Goal: Task Accomplishment & Management: Manage account settings

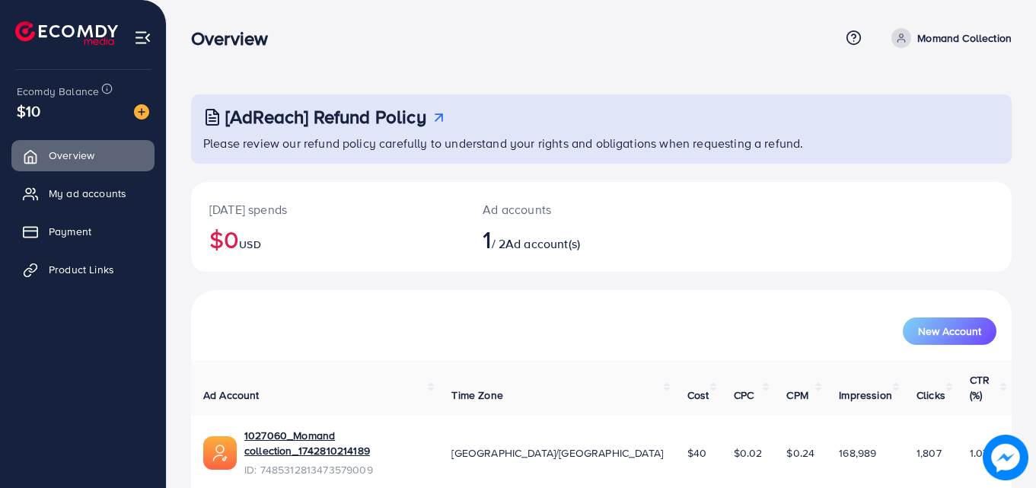
click at [928, 42] on p "Momand Collection" at bounding box center [964, 38] width 94 height 18
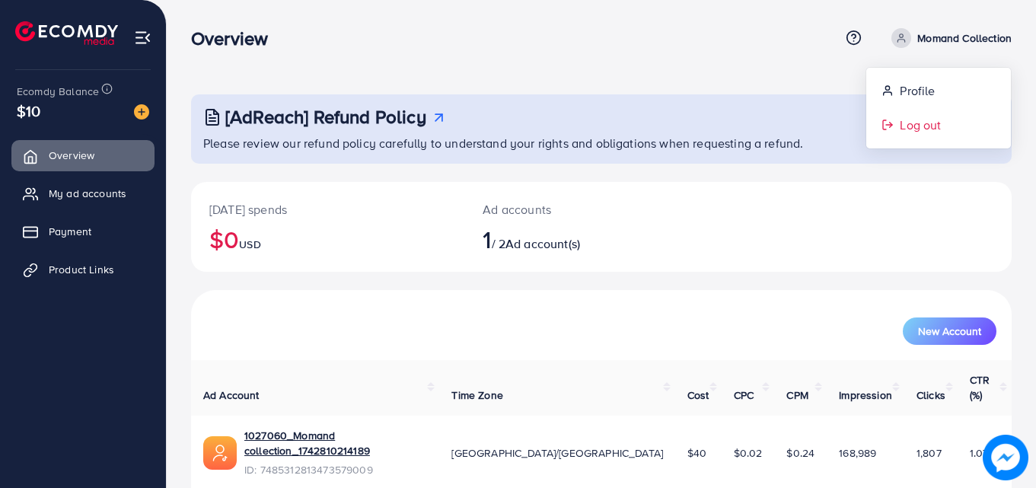
click at [904, 120] on span "Log out" at bounding box center [920, 125] width 41 height 18
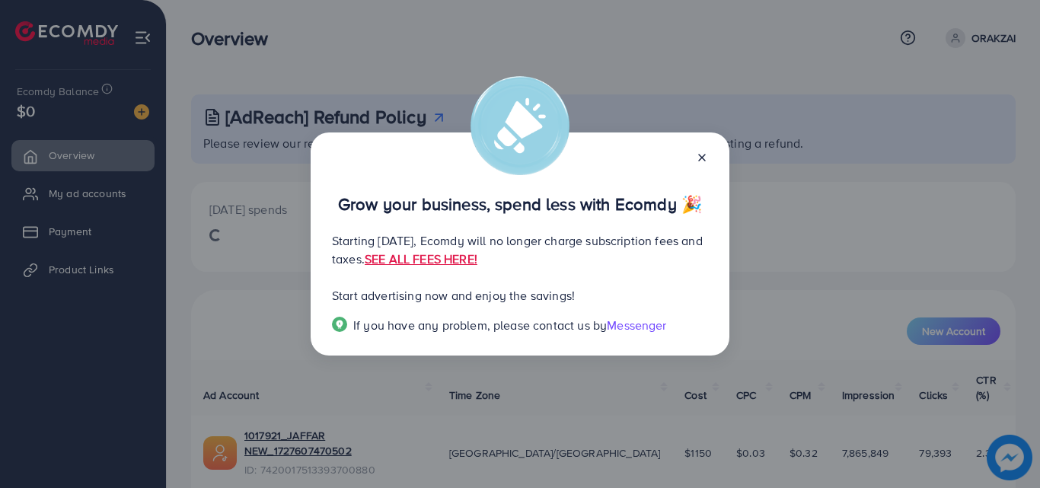
click at [703, 157] on line at bounding box center [702, 158] width 6 height 6
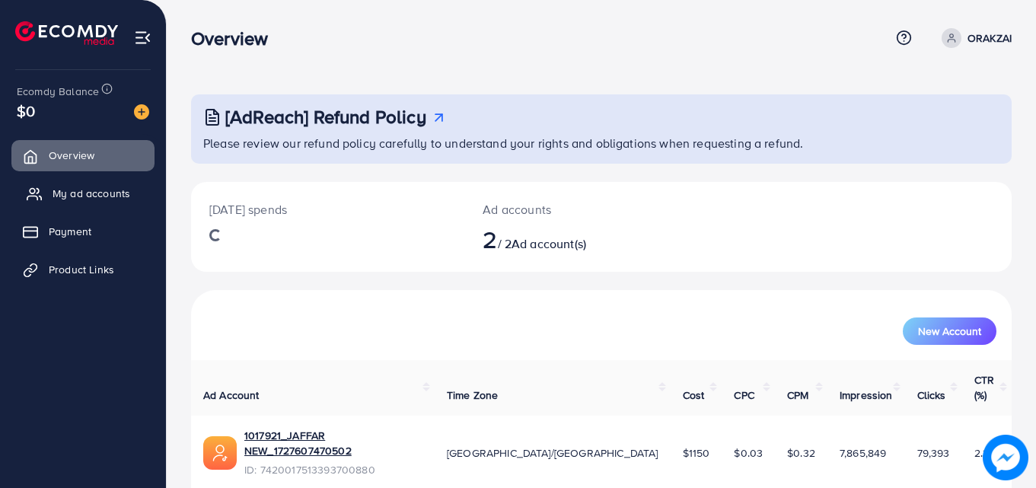
click at [63, 190] on span "My ad accounts" at bounding box center [92, 193] width 78 height 15
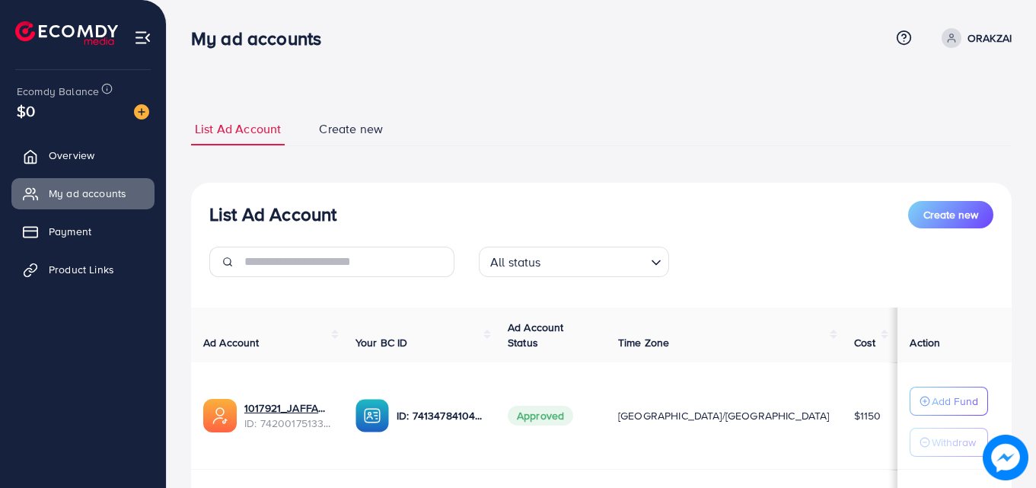
scroll to position [76, 0]
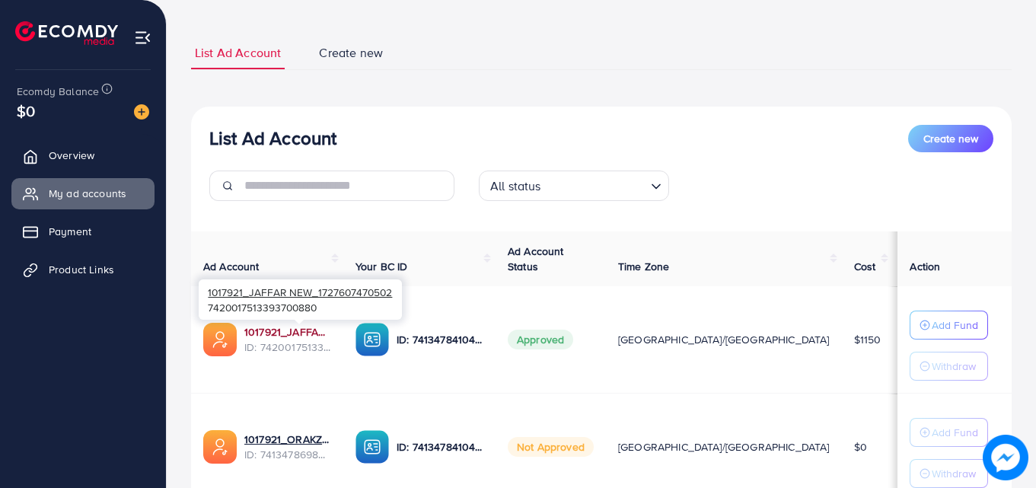
click at [308, 339] on link "1017921_JAFFAR NEW_1727607470502" at bounding box center [287, 331] width 87 height 15
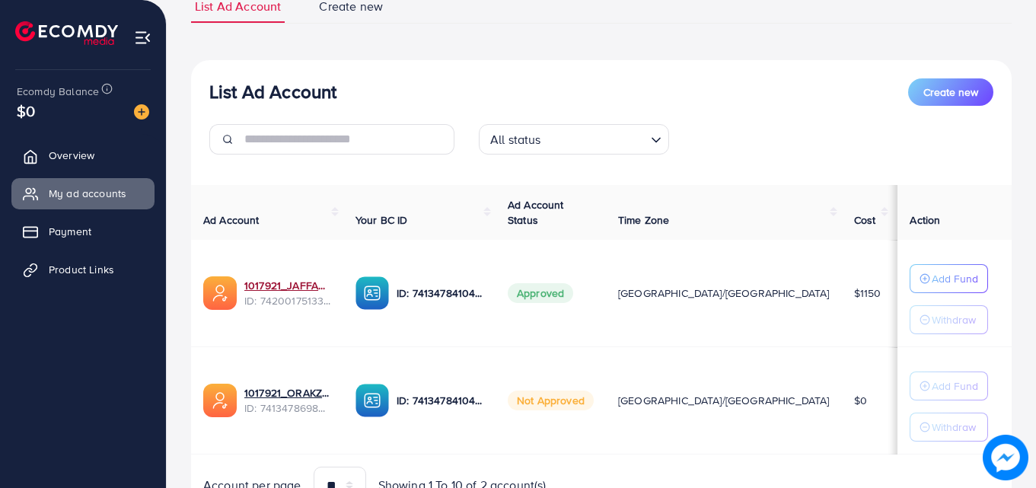
scroll to position [0, 0]
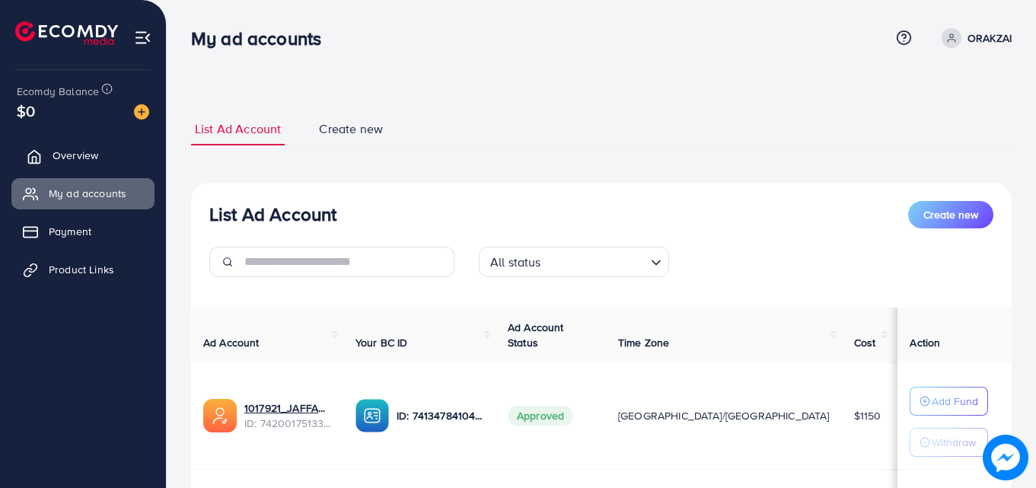
click at [84, 155] on span "Overview" at bounding box center [76, 155] width 46 height 15
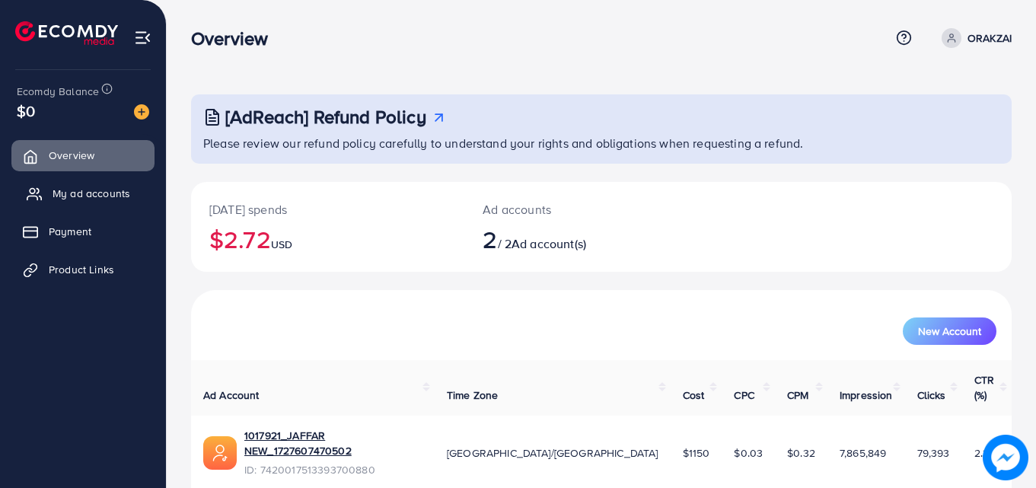
click at [120, 180] on link "My ad accounts" at bounding box center [82, 193] width 143 height 30
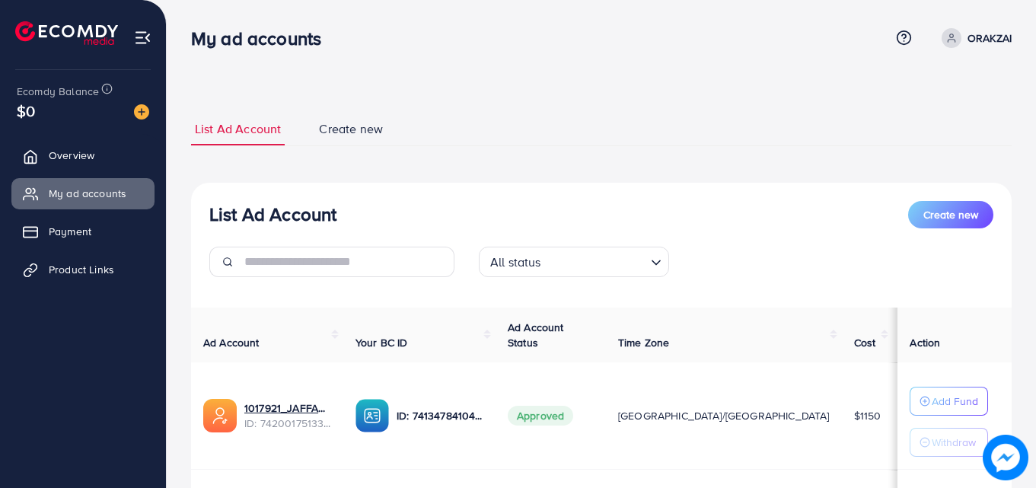
scroll to position [152, 0]
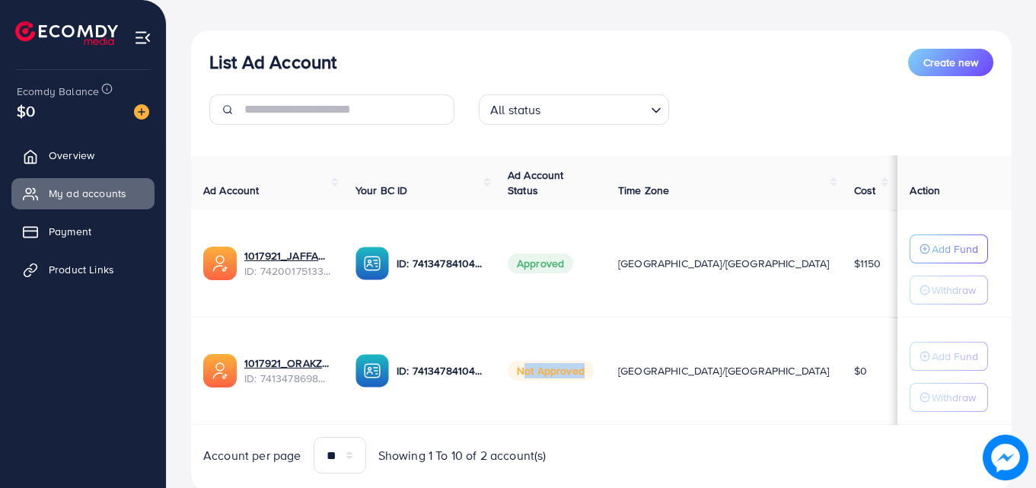
drag, startPoint x: 573, startPoint y: 374, endPoint x: 663, endPoint y: 368, distance: 90.0
click at [663, 368] on tr "1017921_ORAKZAI_1726085024933 ID: 7413478698382360577 ID: 7413478410405822465 N…" at bounding box center [631, 370] width 881 height 107
click at [677, 264] on span "[GEOGRAPHIC_DATA]/[GEOGRAPHIC_DATA]" at bounding box center [724, 263] width 212 height 15
drag, startPoint x: 651, startPoint y: 257, endPoint x: 671, endPoint y: 259, distance: 19.9
click at [678, 254] on td "[GEOGRAPHIC_DATA]/[GEOGRAPHIC_DATA]" at bounding box center [724, 263] width 236 height 107
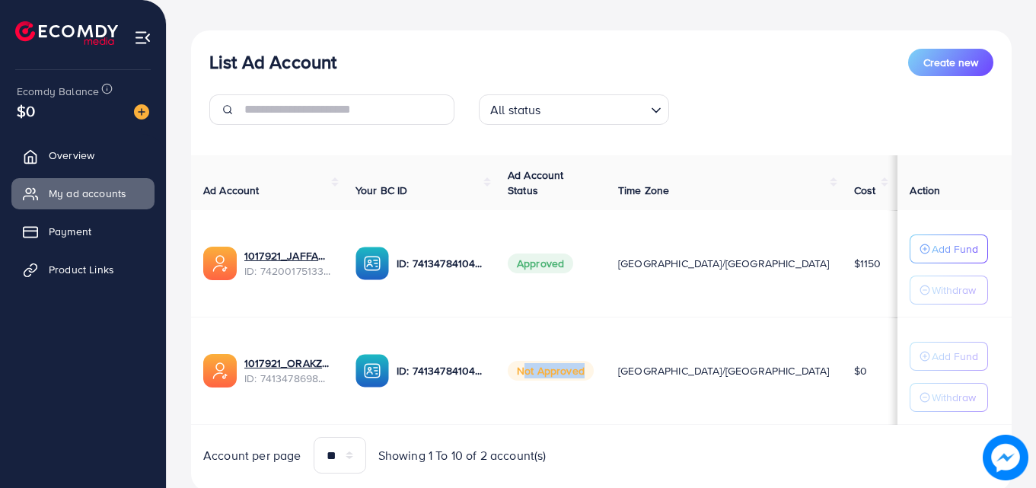
drag, startPoint x: 575, startPoint y: 376, endPoint x: 663, endPoint y: 368, distance: 88.6
click at [663, 368] on tr "1017921_ORAKZAI_1726085024933 ID: 7413478698382360577 ID: 7413478410405822465 N…" at bounding box center [631, 370] width 881 height 107
click at [606, 308] on td "Approved" at bounding box center [551, 263] width 110 height 107
drag, startPoint x: 553, startPoint y: 368, endPoint x: 636, endPoint y: 346, distance: 85.9
click at [594, 369] on span "Not Approved" at bounding box center [551, 371] width 86 height 20
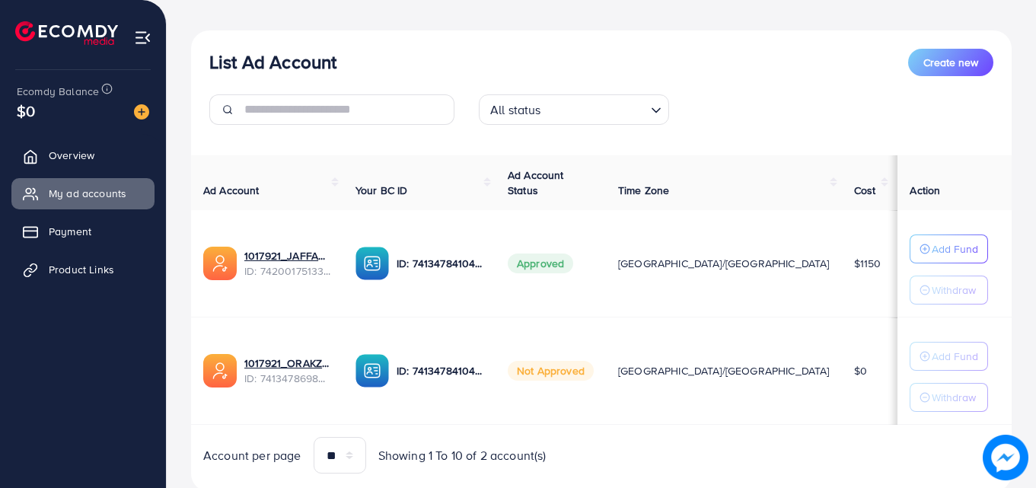
click at [606, 284] on td "Approved" at bounding box center [551, 263] width 110 height 107
drag, startPoint x: 33, startPoint y: 106, endPoint x: 25, endPoint y: 106, distance: 8.4
click at [25, 106] on span "$0" at bounding box center [26, 111] width 18 height 22
click at [36, 111] on div "$0" at bounding box center [83, 111] width 132 height 22
drag, startPoint x: 30, startPoint y: 107, endPoint x: 40, endPoint y: 112, distance: 10.2
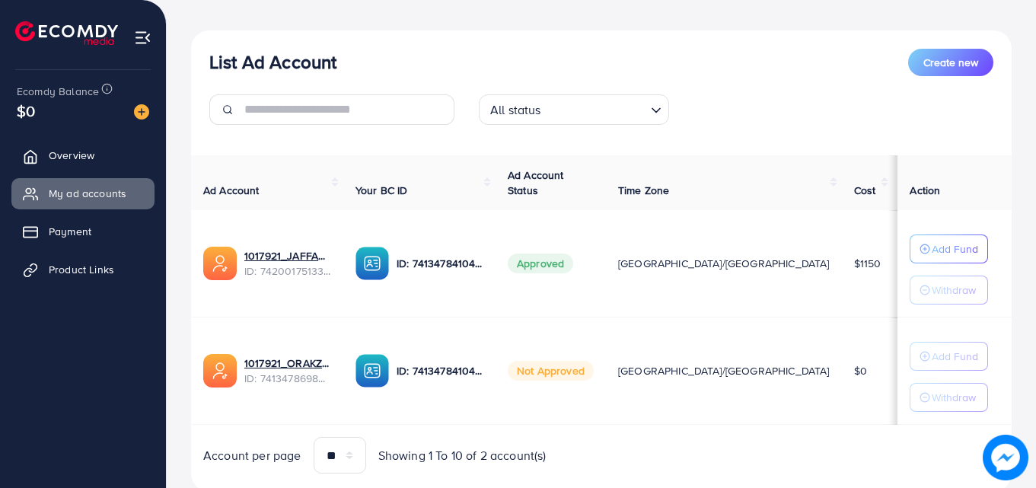
click at [40, 112] on div "$0" at bounding box center [83, 111] width 132 height 22
click at [606, 283] on td "Approved" at bounding box center [551, 263] width 110 height 107
click at [69, 161] on span "Overview" at bounding box center [76, 155] width 46 height 15
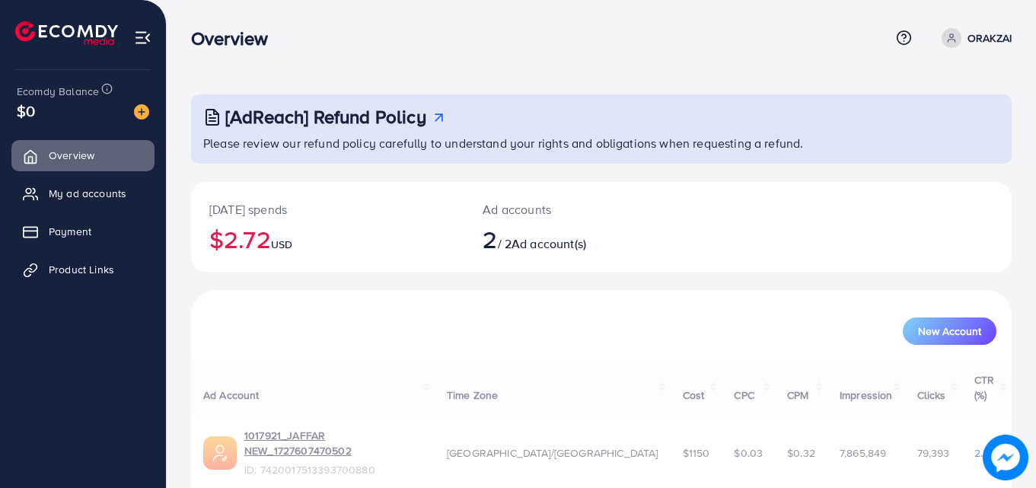
scroll to position [96, 0]
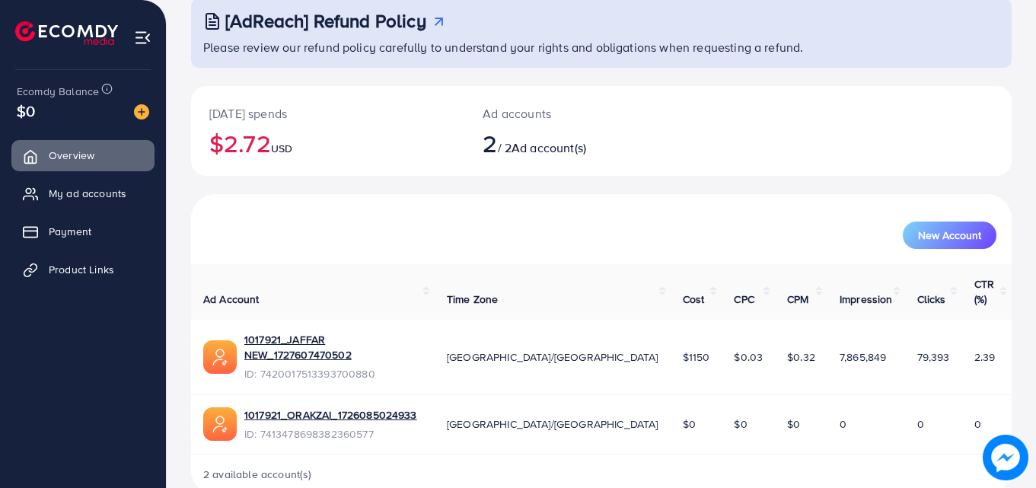
drag, startPoint x: 786, startPoint y: 331, endPoint x: 849, endPoint y: 332, distance: 63.2
click at [849, 332] on td "7,865,849" at bounding box center [866, 357] width 78 height 75
drag, startPoint x: 889, startPoint y: 330, endPoint x: 930, endPoint y: 327, distance: 41.2
click at [930, 327] on td "79,393" at bounding box center [933, 357] width 57 height 75
drag, startPoint x: 872, startPoint y: 333, endPoint x: 904, endPoint y: 333, distance: 32.7
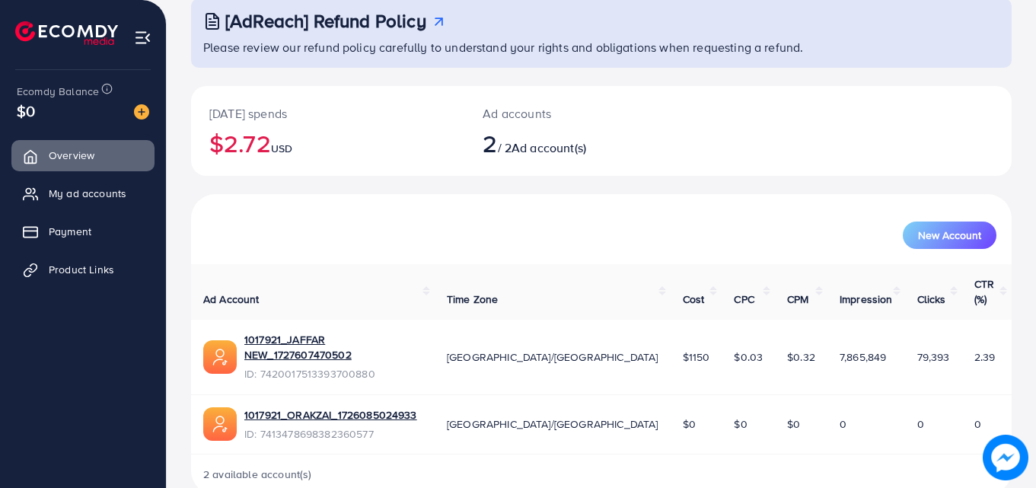
click at [904, 333] on tr "1017921_JAFFAR NEW_1727607470502 ID: 7420017513393700880 Asia/Karachi $1150 $0.…" at bounding box center [601, 357] width 821 height 75
click at [917, 349] on span "79,393" at bounding box center [933, 356] width 33 height 15
drag, startPoint x: 885, startPoint y: 330, endPoint x: 919, endPoint y: 336, distance: 33.9
click at [919, 336] on td "79,393" at bounding box center [933, 357] width 57 height 75
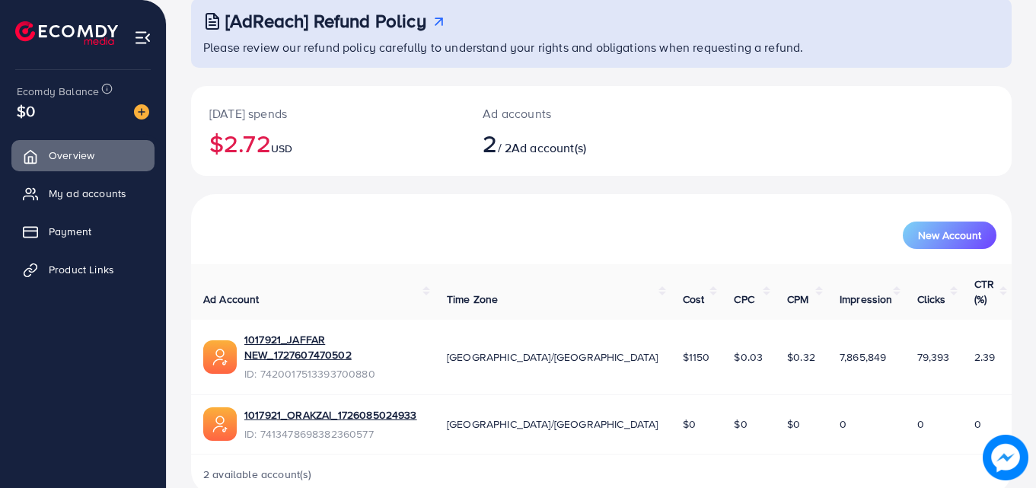
click at [933, 339] on td "79,393" at bounding box center [933, 357] width 57 height 75
drag, startPoint x: 917, startPoint y: 333, endPoint x: 869, endPoint y: 341, distance: 48.6
click at [905, 340] on td "79,393" at bounding box center [933, 357] width 57 height 75
click at [435, 274] on th "Ad Account" at bounding box center [313, 292] width 244 height 56
drag, startPoint x: 887, startPoint y: 333, endPoint x: 907, endPoint y: 336, distance: 20.8
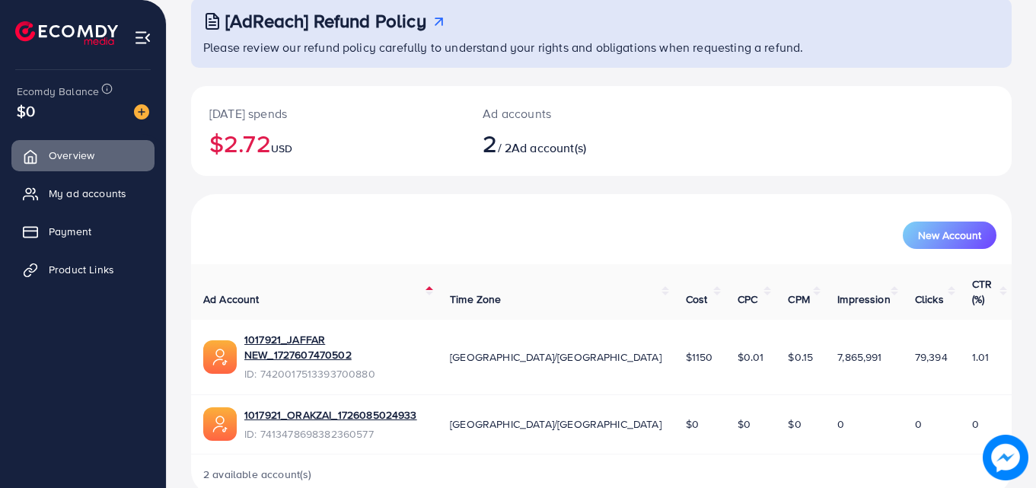
click at [927, 338] on td "79,394" at bounding box center [931, 357] width 57 height 75
click at [915, 349] on span "79,394" at bounding box center [931, 356] width 33 height 15
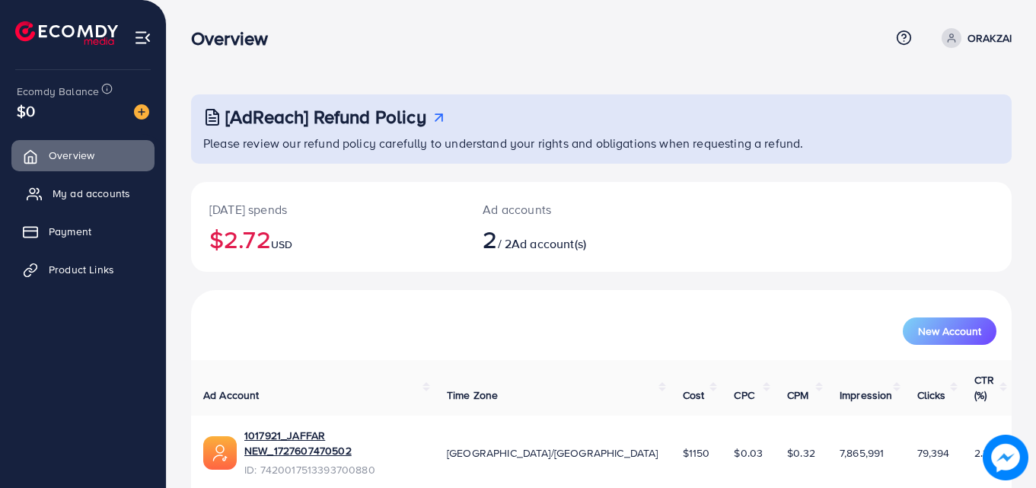
click at [110, 183] on link "My ad accounts" at bounding box center [82, 193] width 143 height 30
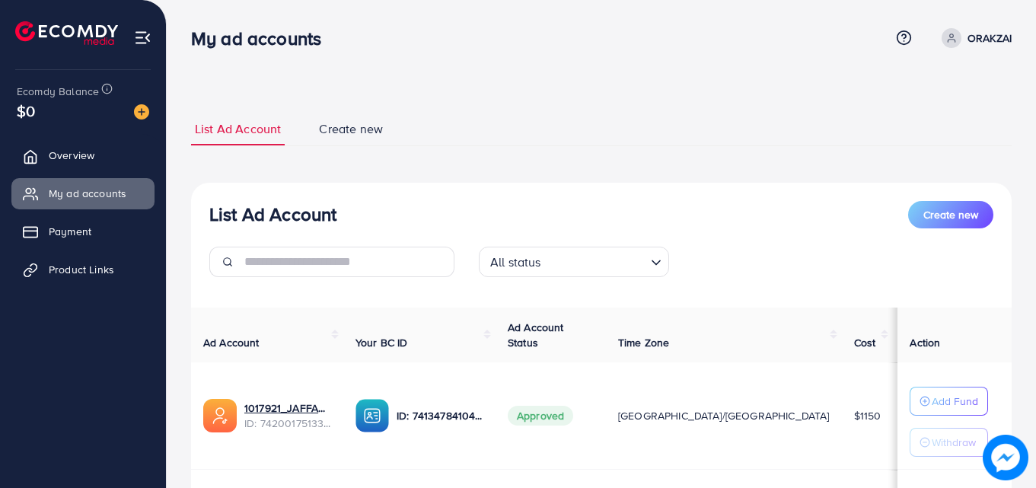
scroll to position [152, 0]
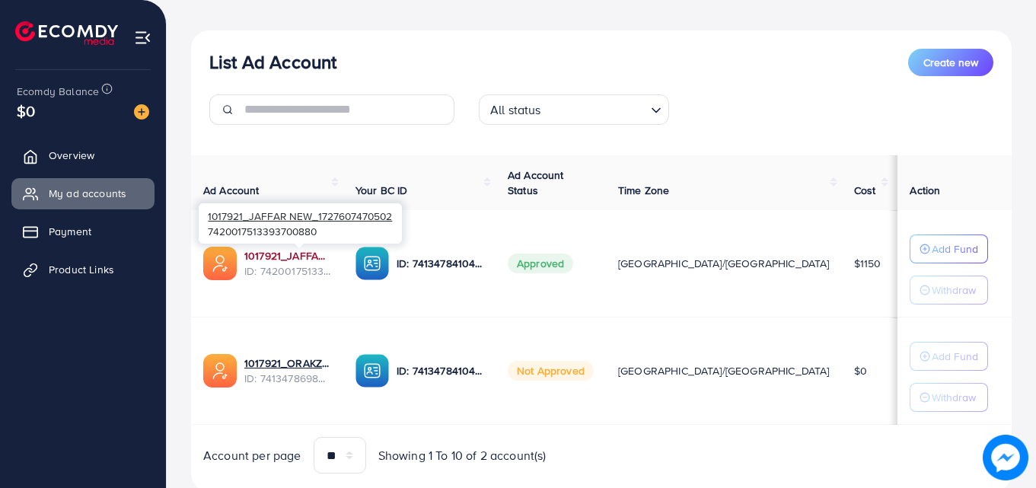
click at [304, 257] on link "1017921_JAFFAR NEW_1727607470502" at bounding box center [287, 255] width 87 height 15
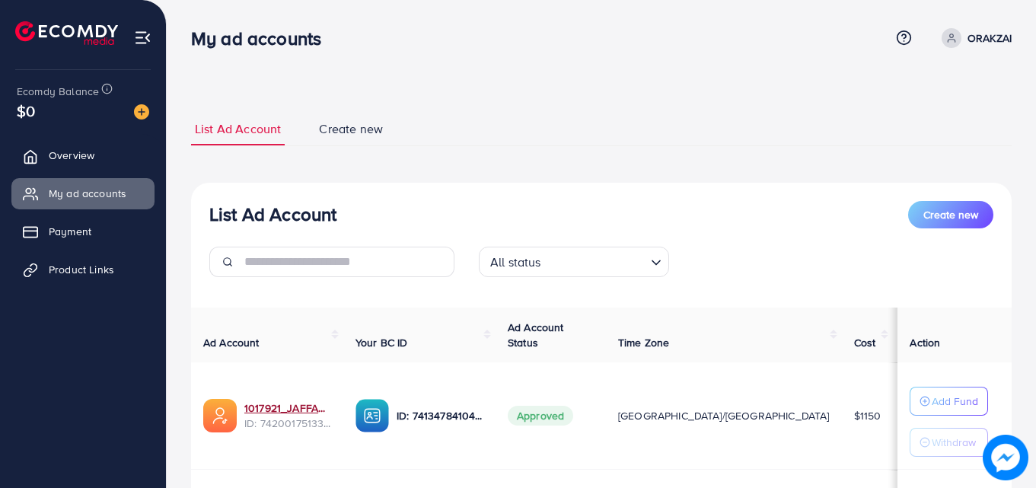
click at [999, 39] on p "ORAKZAI" at bounding box center [990, 38] width 44 height 18
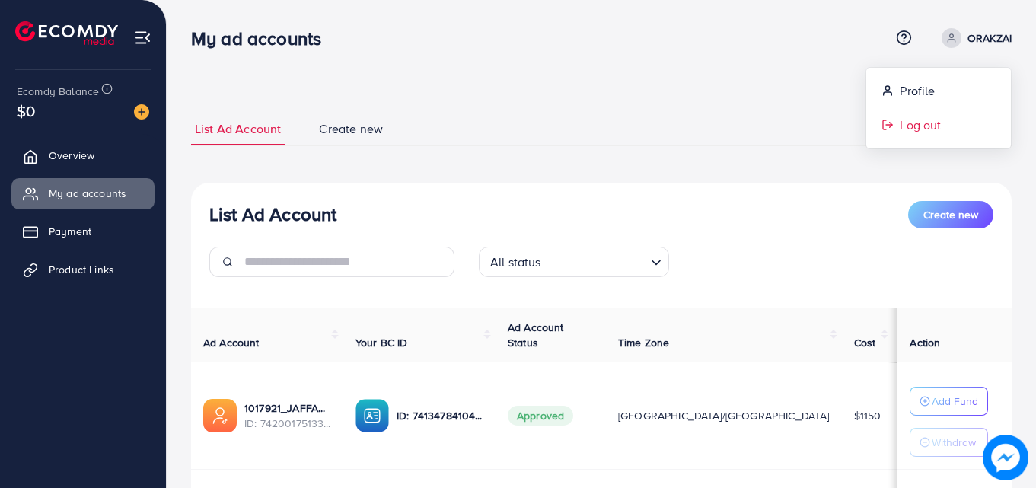
click at [948, 128] on link "Log out" at bounding box center [938, 125] width 145 height 34
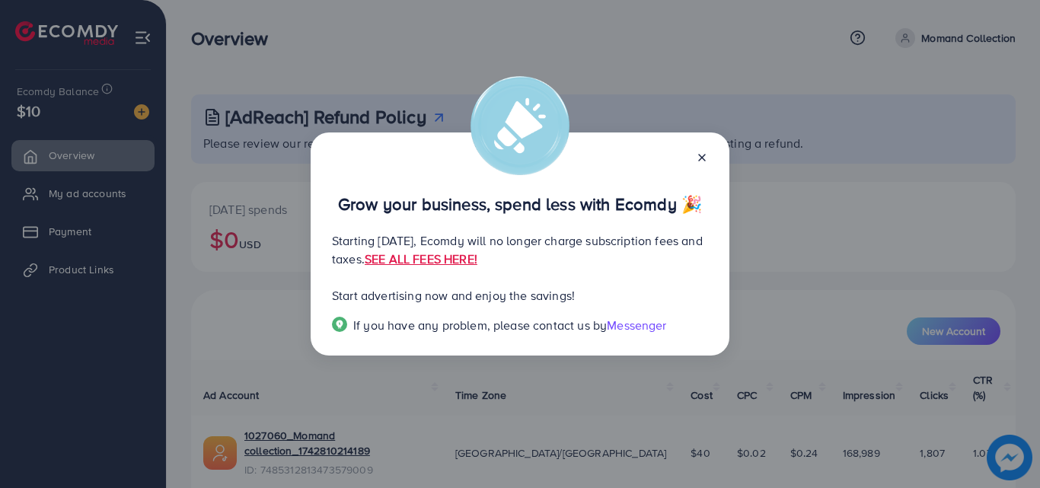
click at [699, 161] on icon at bounding box center [702, 157] width 12 height 12
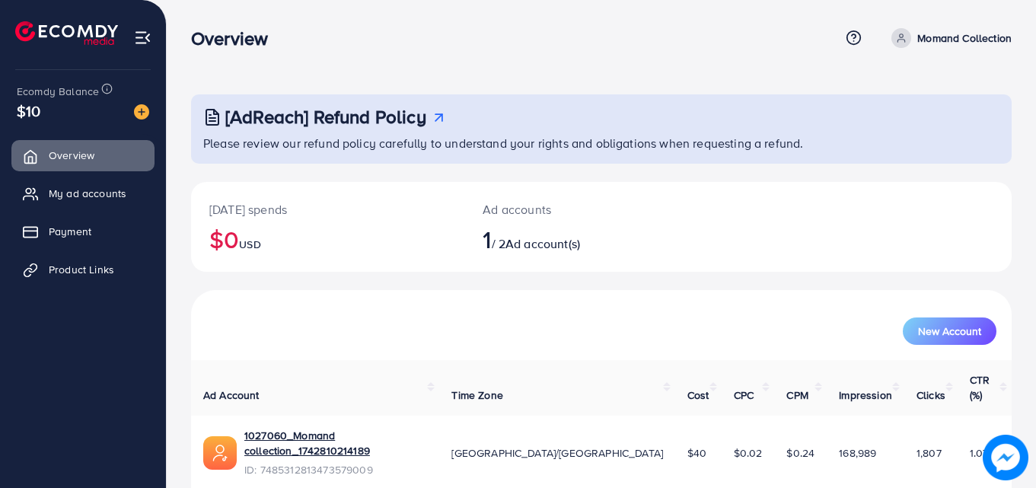
click at [987, 33] on p "Momand Collection" at bounding box center [964, 38] width 94 height 18
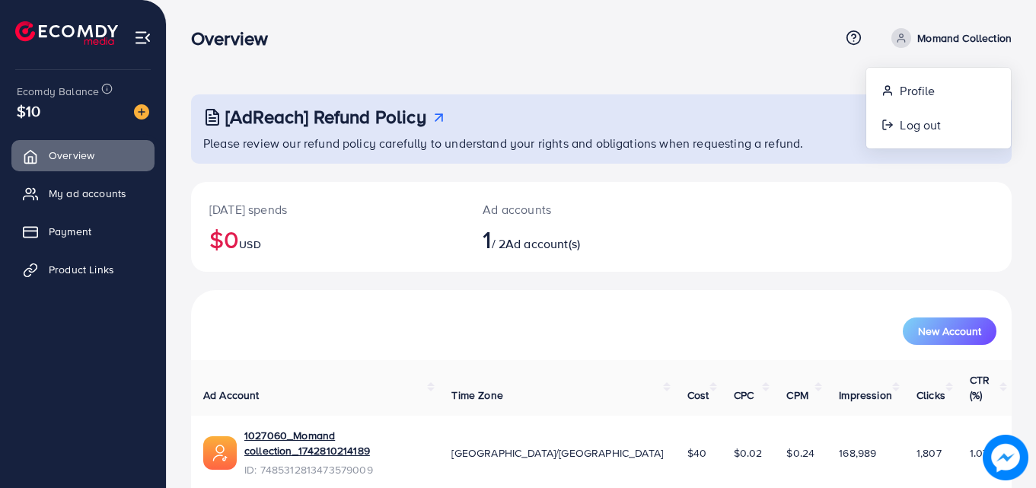
click at [448, 42] on div "Overview" at bounding box center [515, 38] width 649 height 22
